Goal: Ask a question

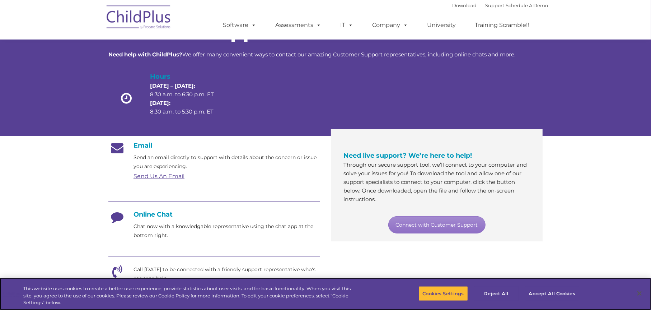
scroll to position [36, 0]
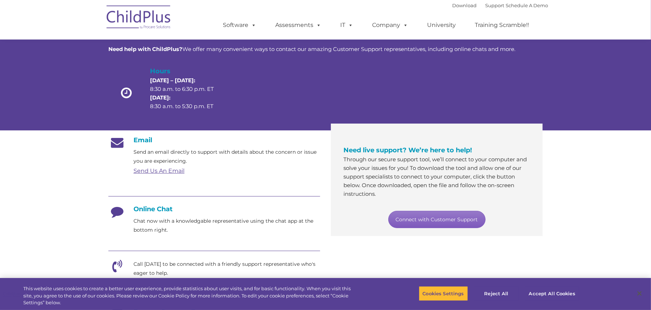
click at [436, 217] on link "Connect with Customer Support" at bounding box center [436, 219] width 97 height 17
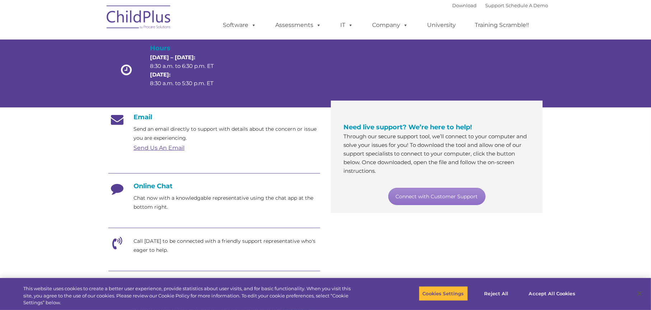
scroll to position [0, 0]
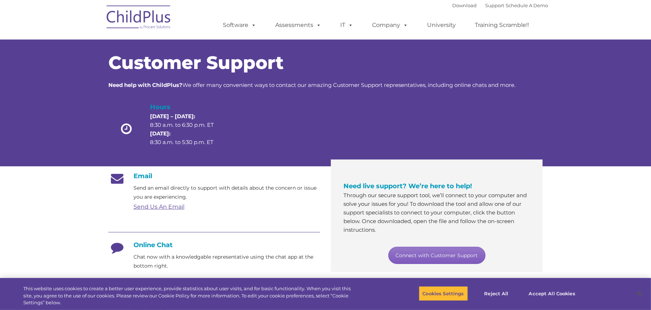
click at [441, 254] on link "Connect with Customer Support" at bounding box center [436, 254] width 97 height 17
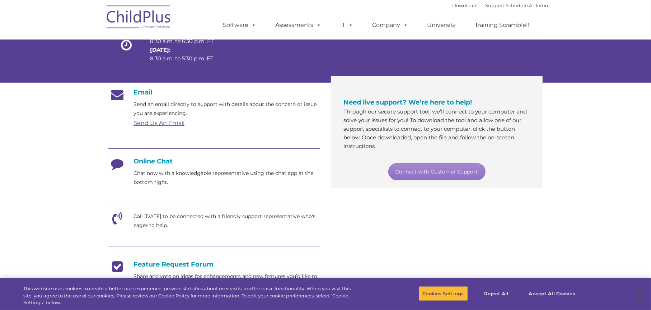
scroll to position [109, 0]
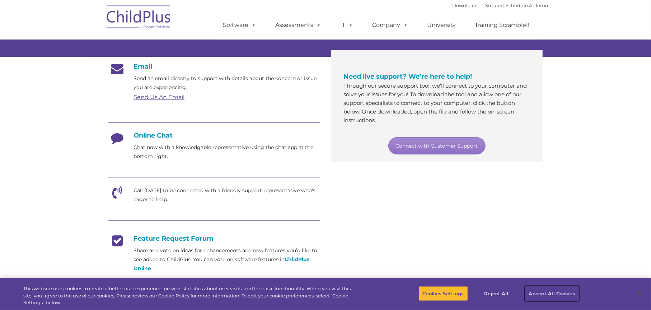
click at [553, 290] on button "Accept All Cookies" at bounding box center [552, 293] width 54 height 15
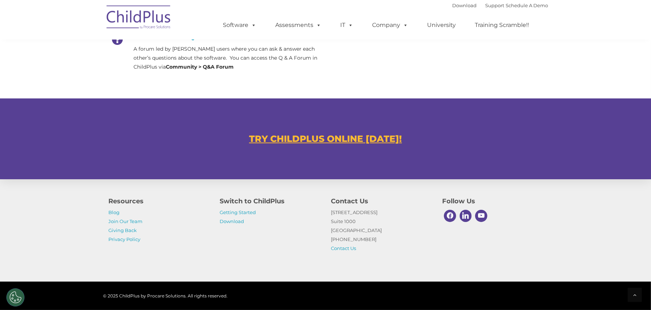
scroll to position [396, 0]
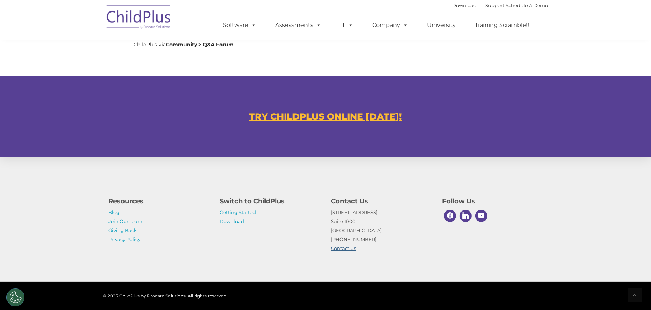
click at [343, 247] on link "Contact Us" at bounding box center [343, 248] width 25 height 6
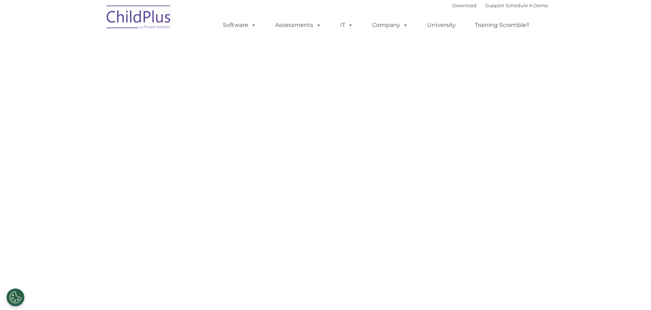
select select "MEDIUM"
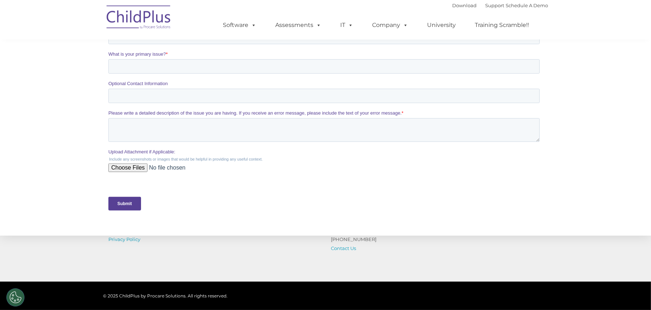
scroll to position [323, 0]
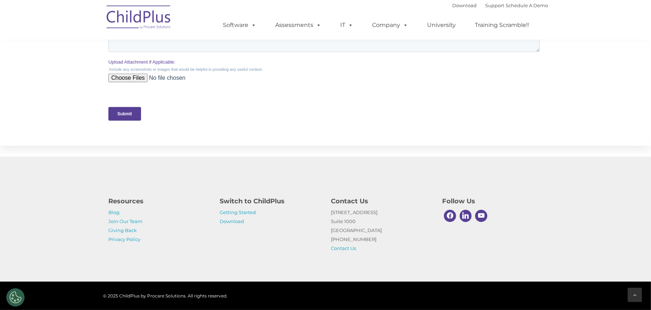
click at [633, 291] on div at bounding box center [635, 294] width 14 height 14
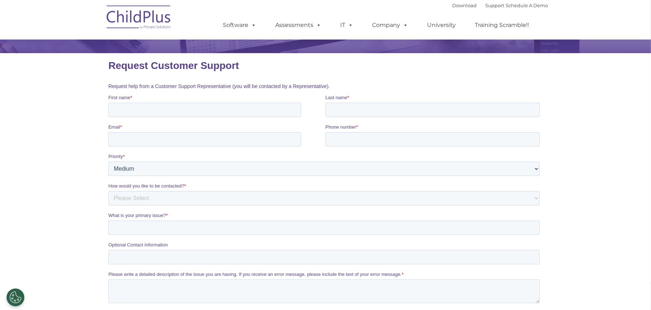
scroll to position [0, 0]
